Goal: Task Accomplishment & Management: Manage account settings

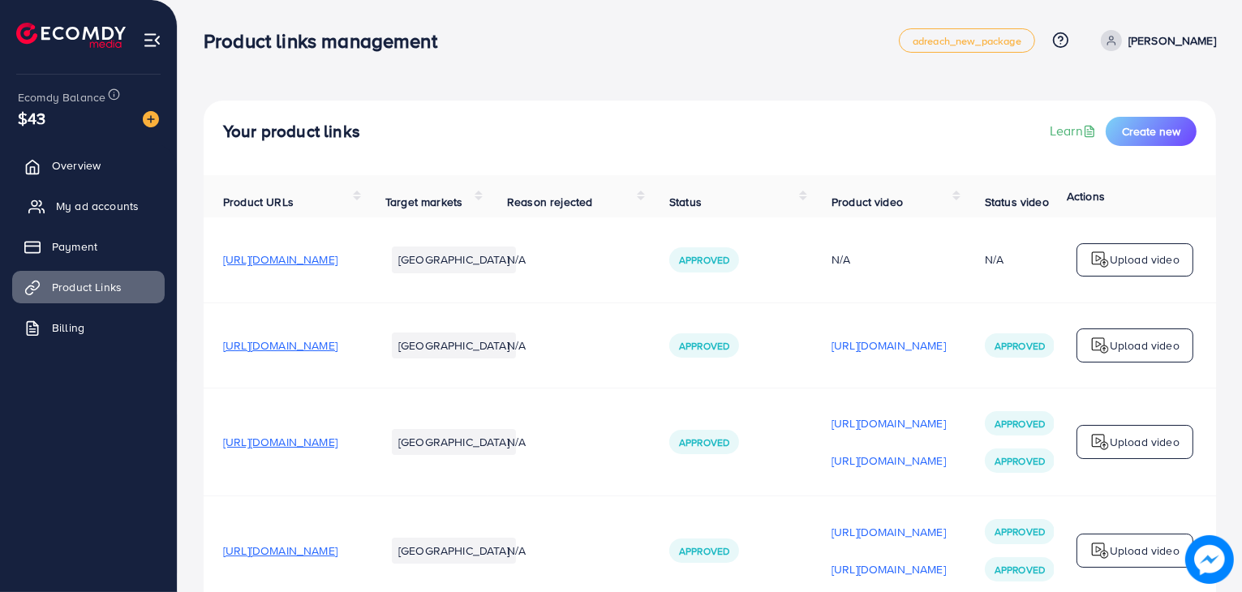
click at [119, 190] on link "My ad accounts" at bounding box center [88, 206] width 152 height 32
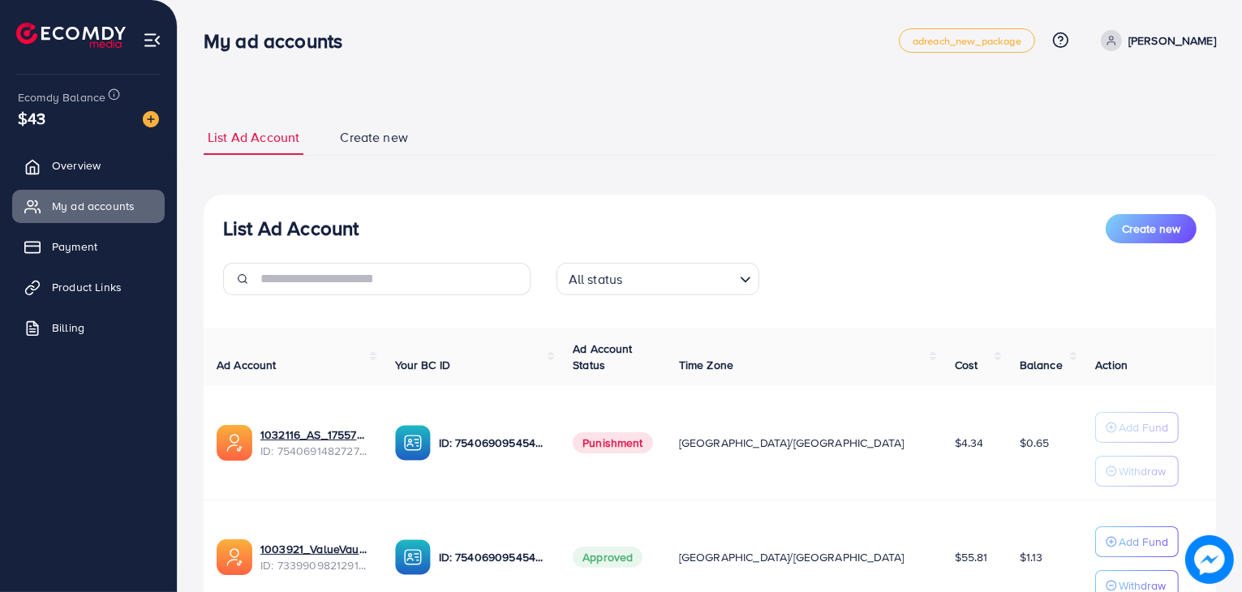
scroll to position [138, 0]
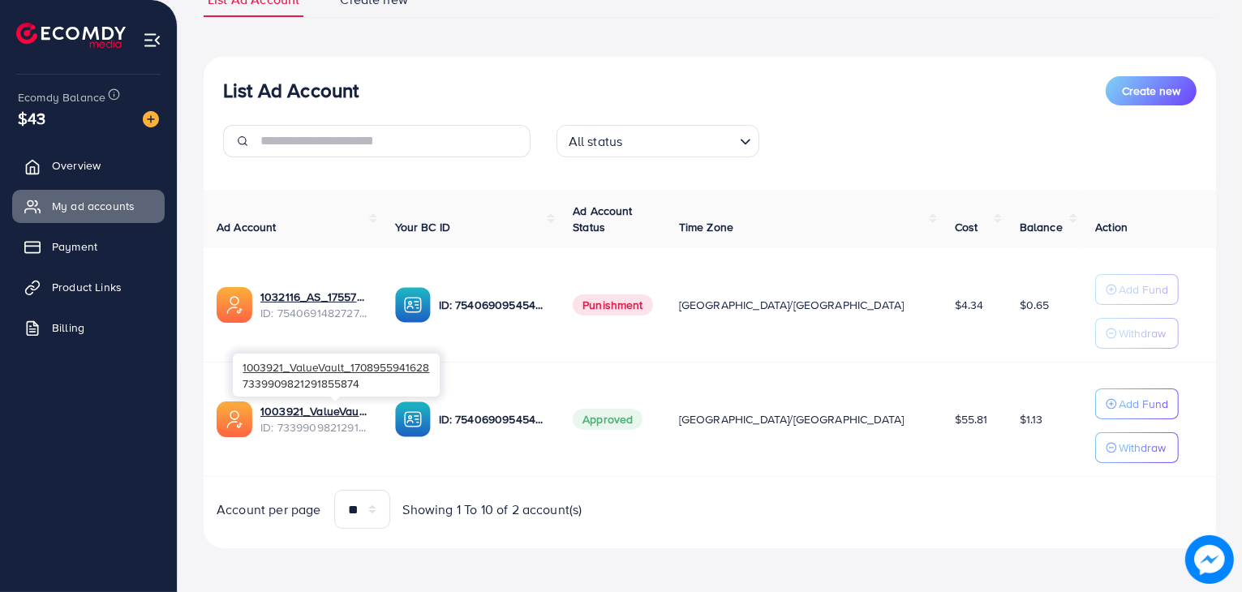
click at [317, 419] on span "ID: 7339909821291855874" at bounding box center [314, 427] width 109 height 16
click at [328, 412] on link "1003921_ValueVault_1708955941628" at bounding box center [314, 411] width 109 height 16
click at [96, 280] on span "Product Links" at bounding box center [91, 287] width 70 height 16
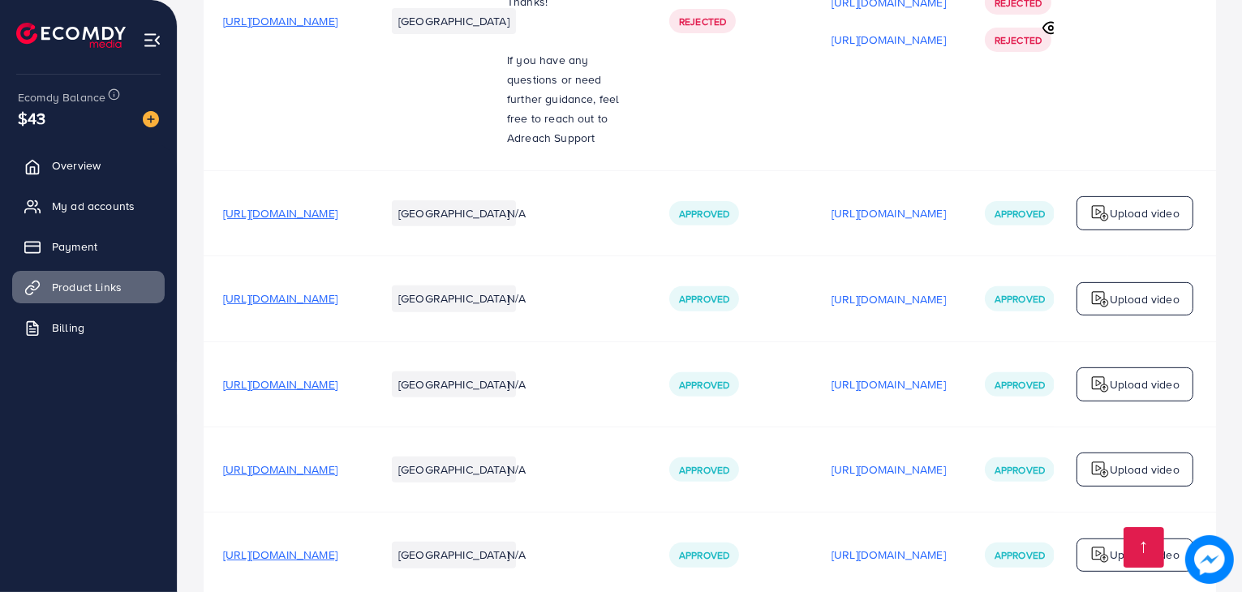
scroll to position [1013, 0]
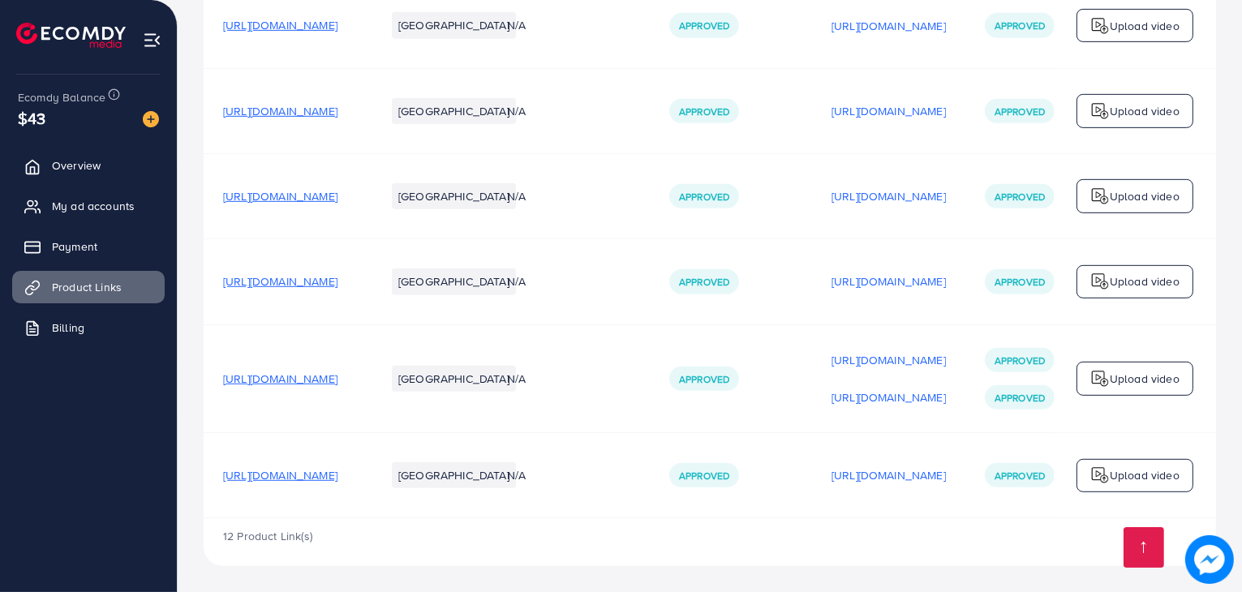
click at [337, 478] on span "[URL][DOMAIN_NAME]" at bounding box center [280, 475] width 114 height 16
click at [101, 199] on span "My ad accounts" at bounding box center [97, 206] width 83 height 16
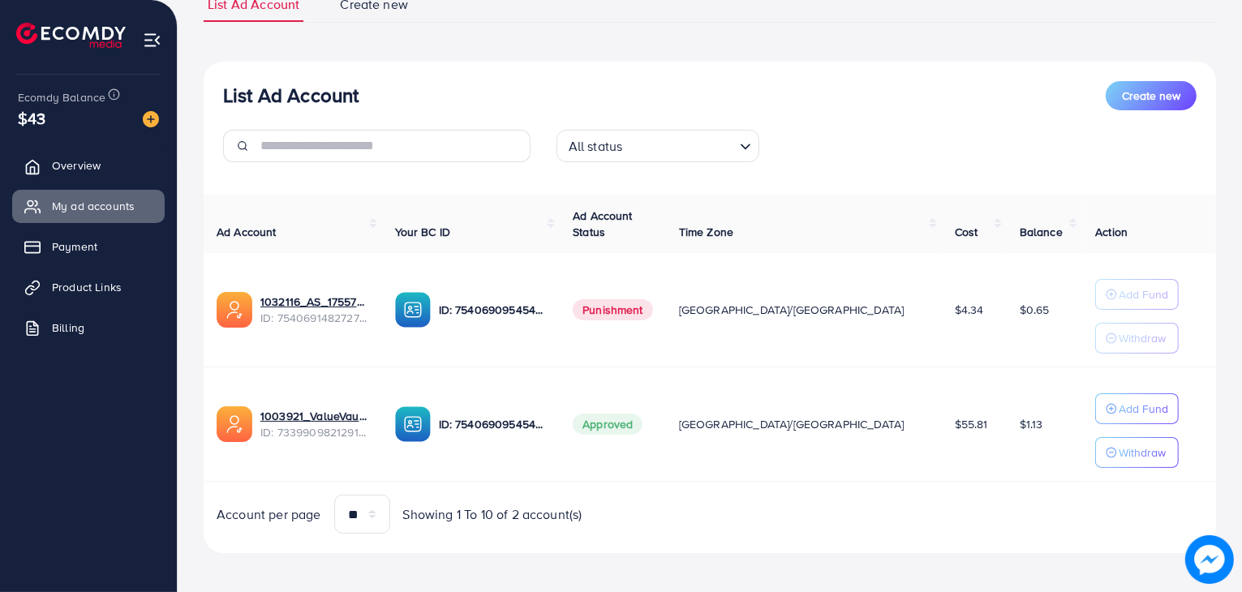
scroll to position [138, 0]
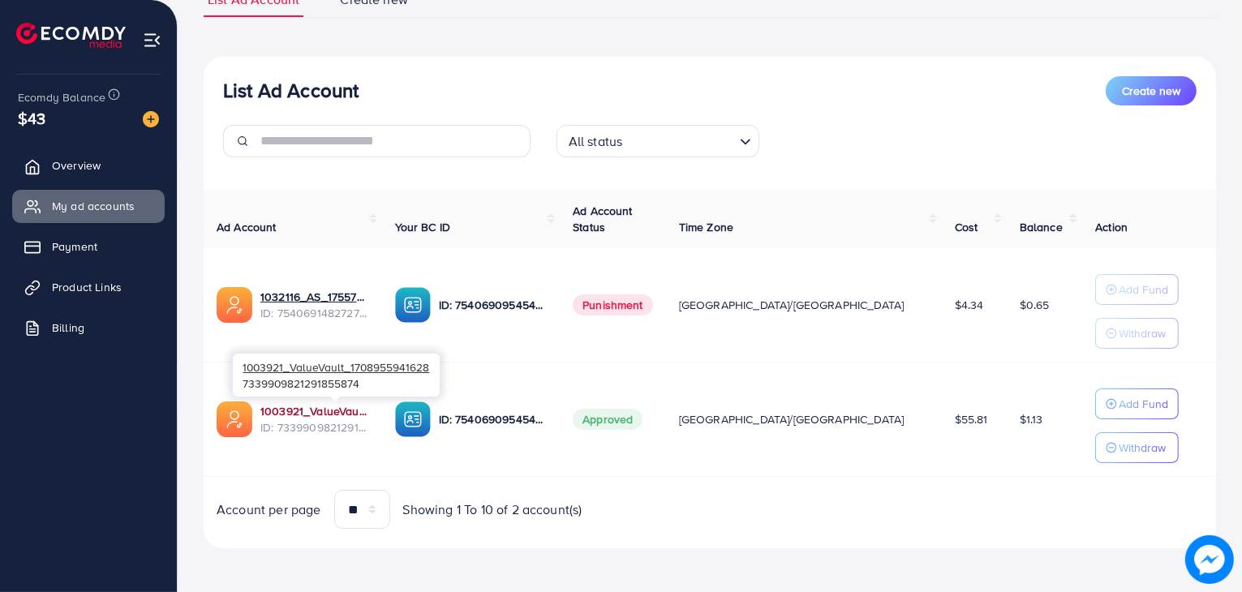
click at [324, 406] on link "1003921_ValueVault_1708955941628" at bounding box center [314, 411] width 109 height 16
